Goal: Task Accomplishment & Management: Complete application form

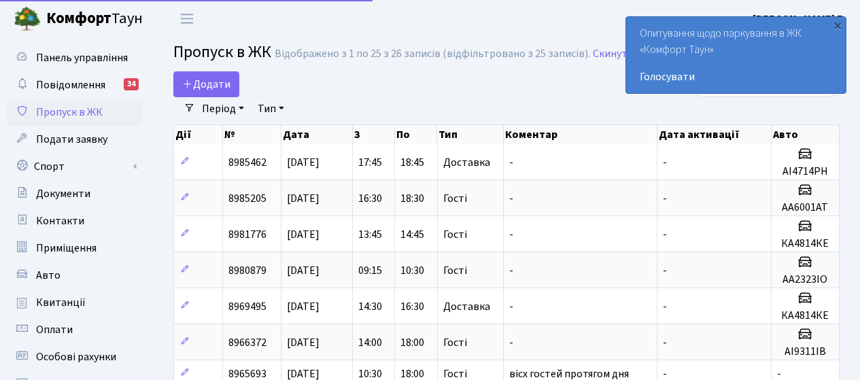
select select "25"
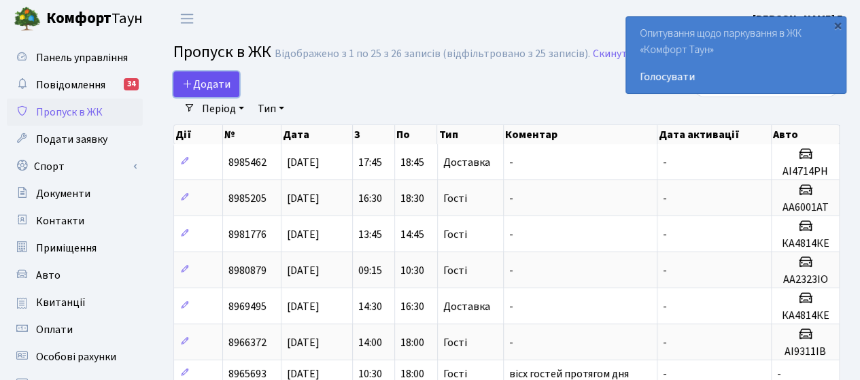
click at [216, 83] on span "Додати" at bounding box center [206, 84] width 48 height 15
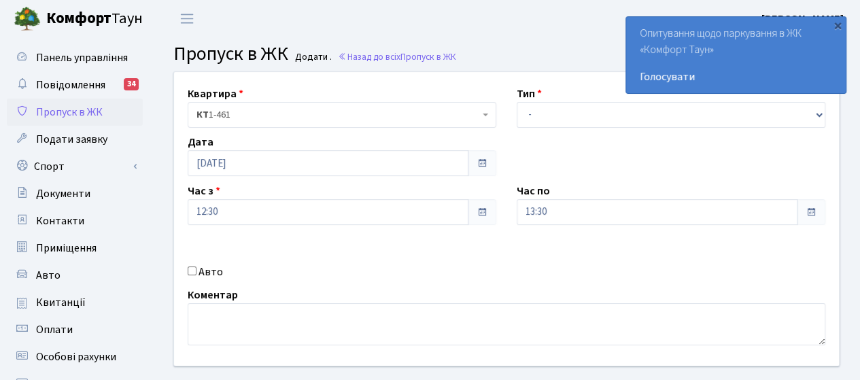
drag, startPoint x: 205, startPoint y: 269, endPoint x: 290, endPoint y: 269, distance: 84.3
click at [205, 269] on label "Авто" at bounding box center [211, 272] width 24 height 16
click at [197, 269] on input "Авто" at bounding box center [192, 271] width 9 height 9
checkbox input "true"
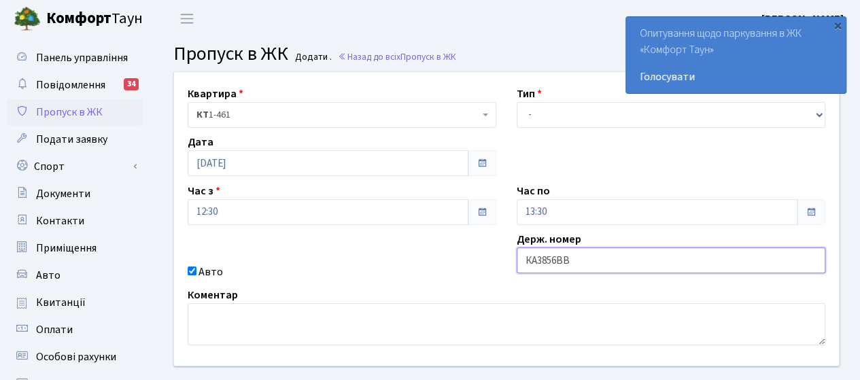
type input "КА3856ВВ"
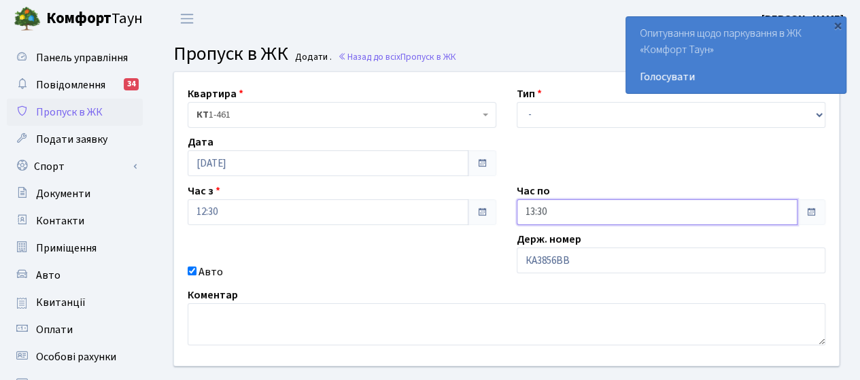
drag, startPoint x: 560, startPoint y: 212, endPoint x: 454, endPoint y: 211, distance: 106.1
click at [454, 212] on div "Квартира <b>КТ</b>&nbsp;&nbsp;&nbsp;&nbsp;1-461 КТ 1-461 Тип - Доставка Таксі Г…" at bounding box center [507, 219] width 686 height 294
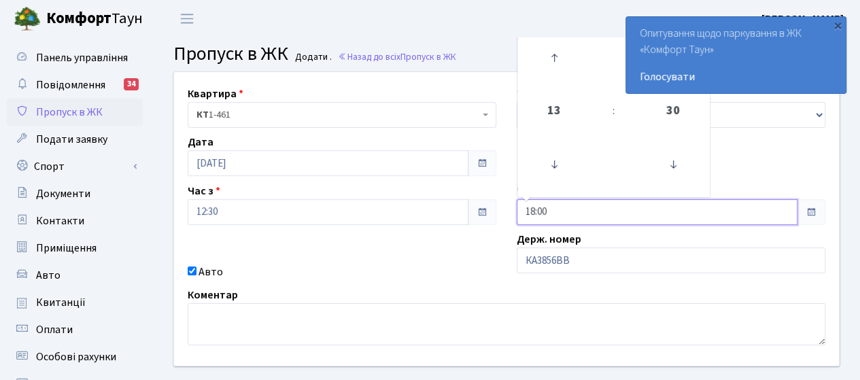
type input "18:00"
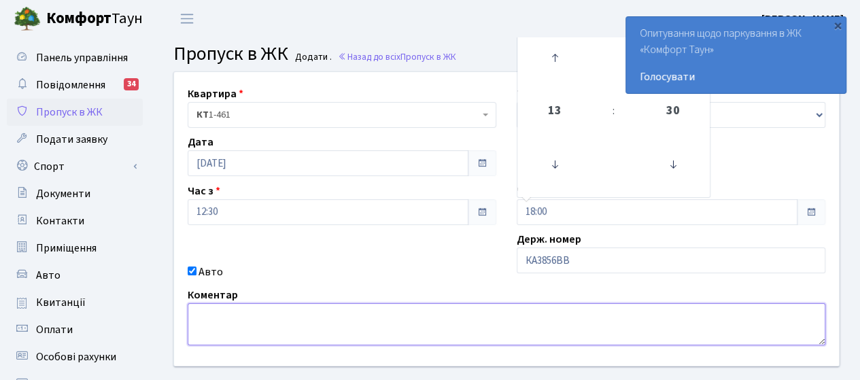
click at [230, 310] on textarea at bounding box center [507, 324] width 638 height 42
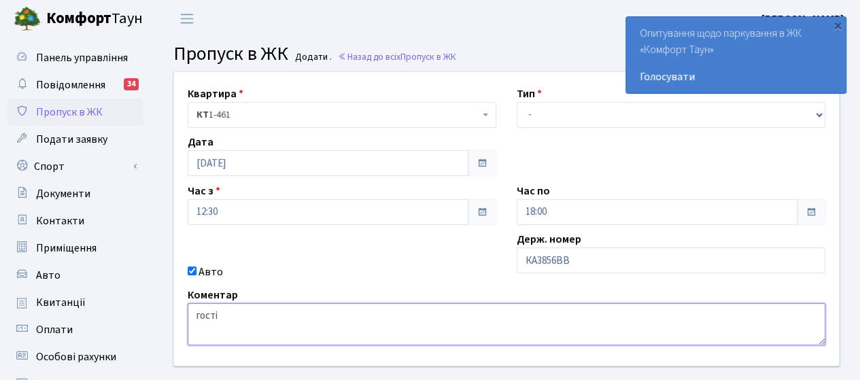
type textarea "гості"
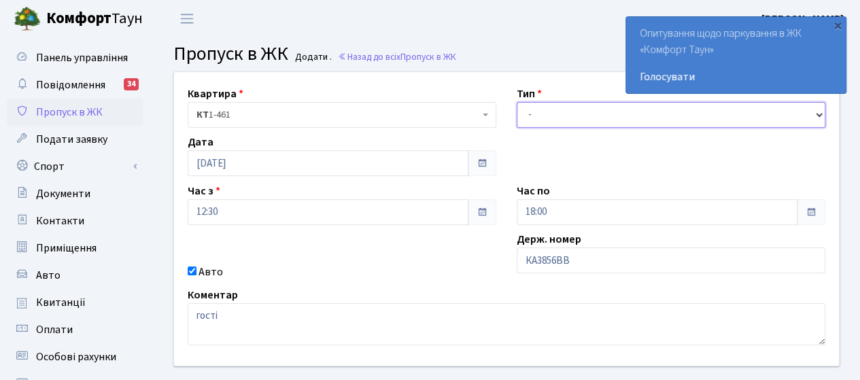
drag, startPoint x: 556, startPoint y: 120, endPoint x: 550, endPoint y: 127, distance: 9.1
click at [556, 120] on select "- Доставка Таксі Гості Сервіс" at bounding box center [671, 115] width 309 height 26
select select "3"
click at [517, 102] on select "- Доставка Таксі Гості Сервіс" at bounding box center [671, 115] width 309 height 26
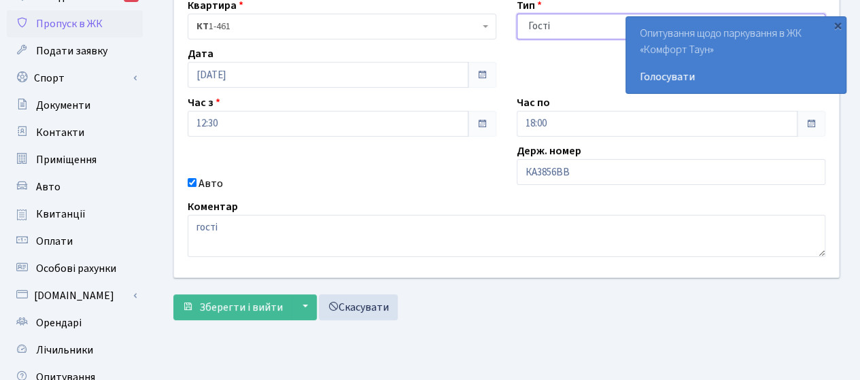
scroll to position [204, 0]
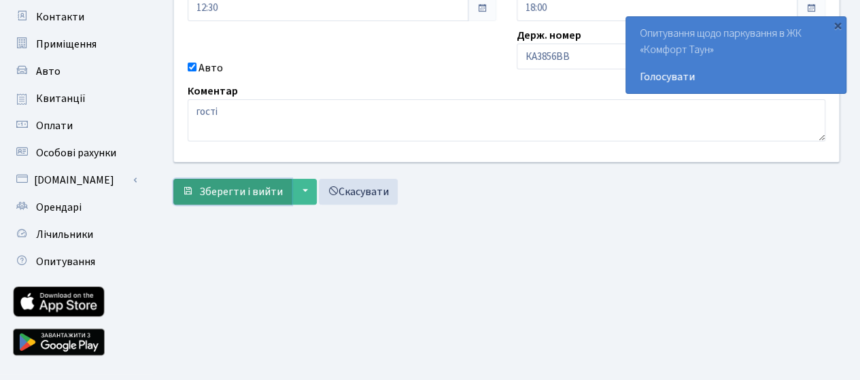
click at [273, 190] on span "Зберегти і вийти" at bounding box center [241, 191] width 84 height 15
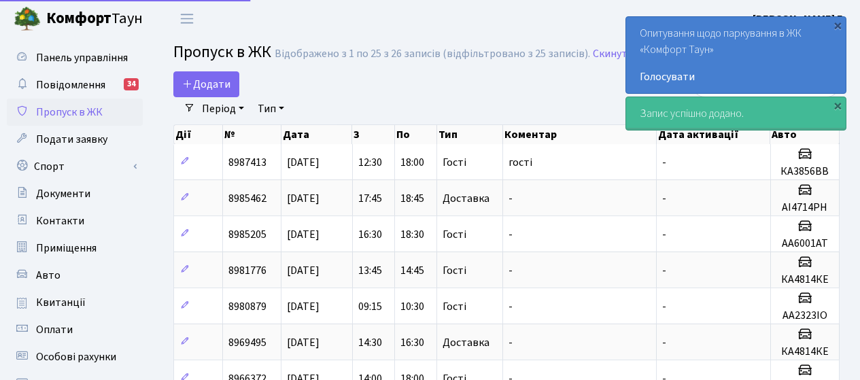
select select "25"
